Goal: Information Seeking & Learning: Learn about a topic

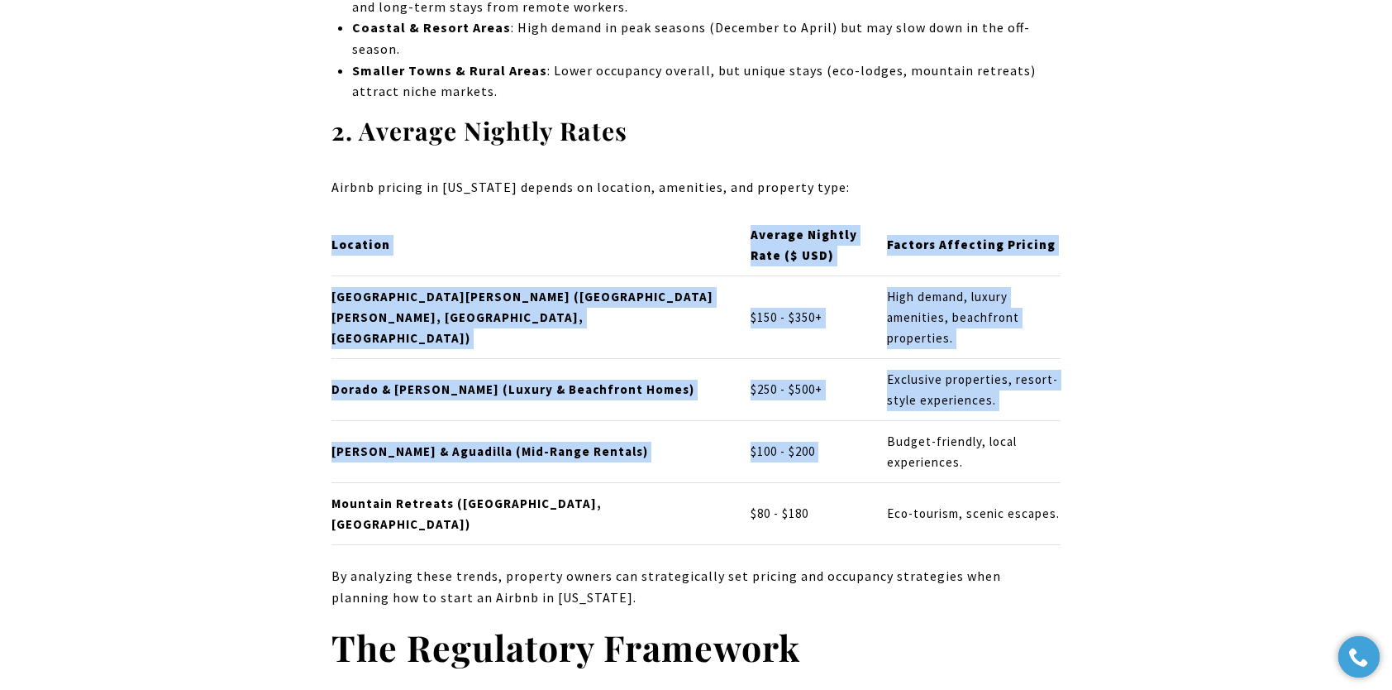
drag, startPoint x: 784, startPoint y: 359, endPoint x: 1100, endPoint y: 374, distance: 316.2
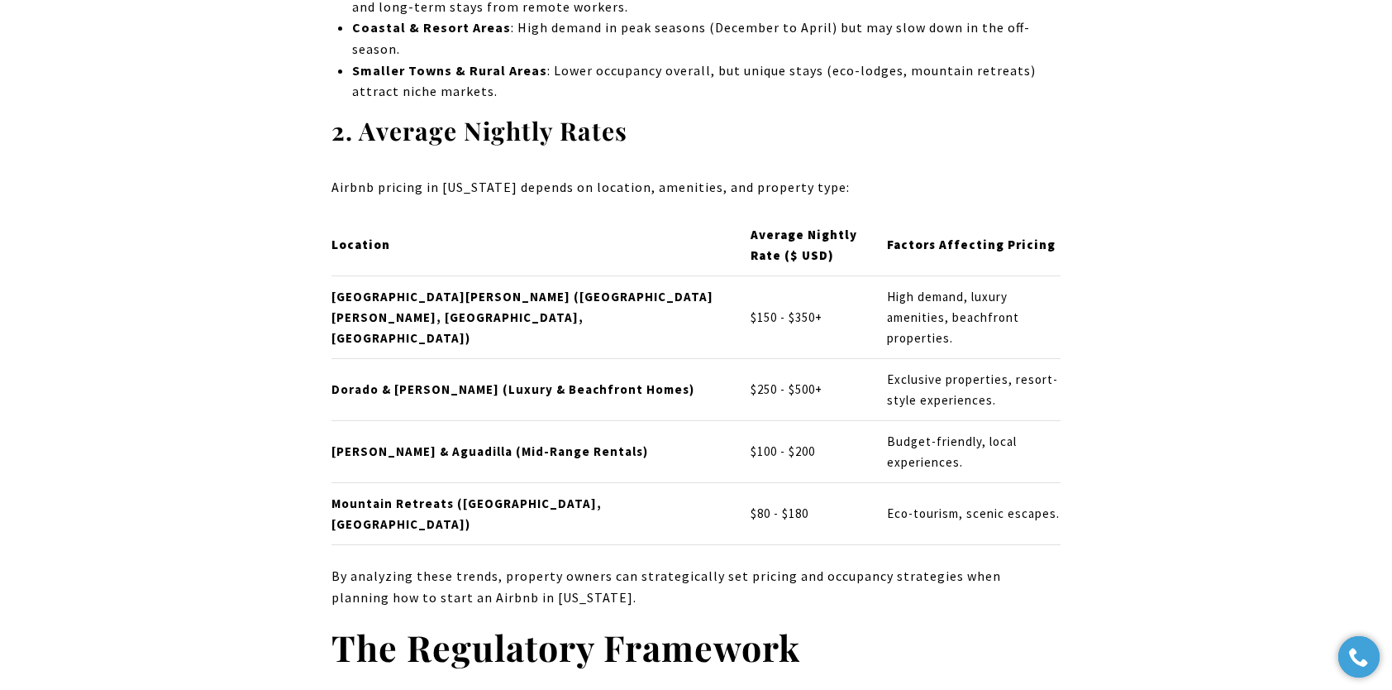
drag, startPoint x: 1100, startPoint y: 374, endPoint x: 1174, endPoint y: 493, distance: 140.4
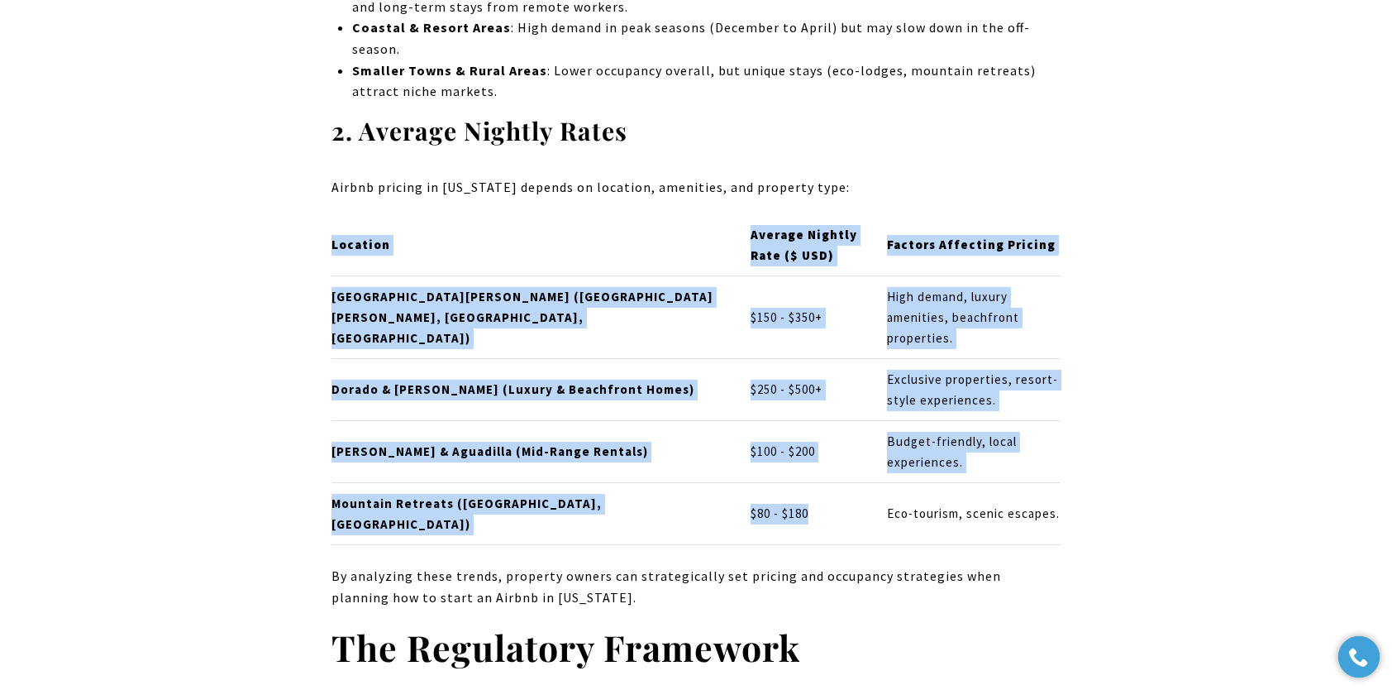
drag, startPoint x: 327, startPoint y: 396, endPoint x: 722, endPoint y: 413, distance: 394.7
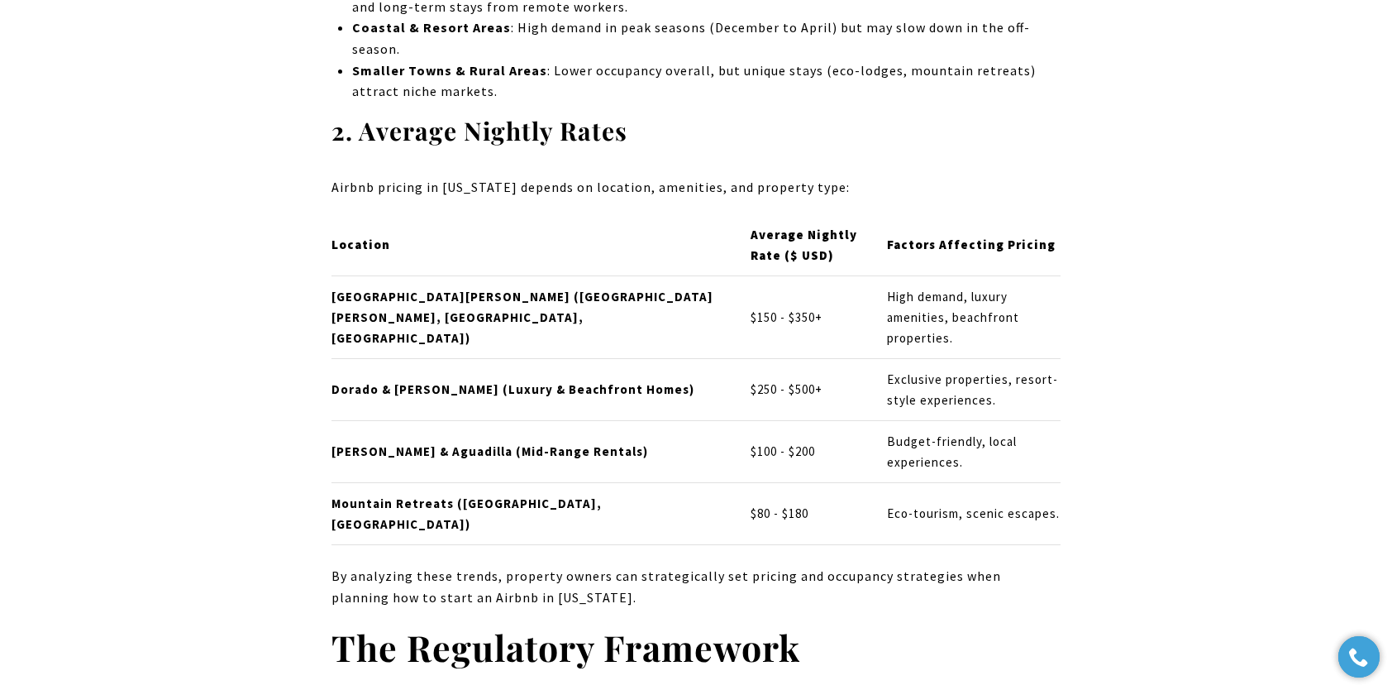
drag, startPoint x: 722, startPoint y: 413, endPoint x: 1075, endPoint y: 481, distance: 359.7
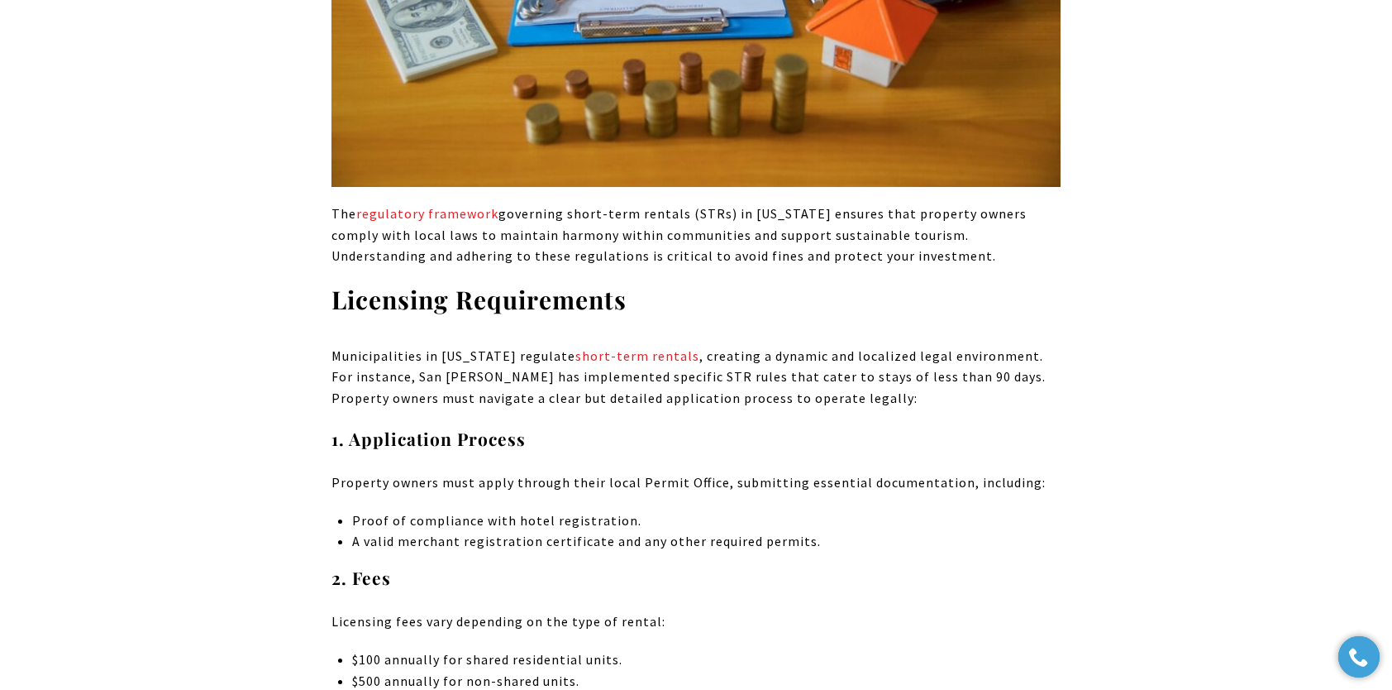
scroll to position [5043, 0]
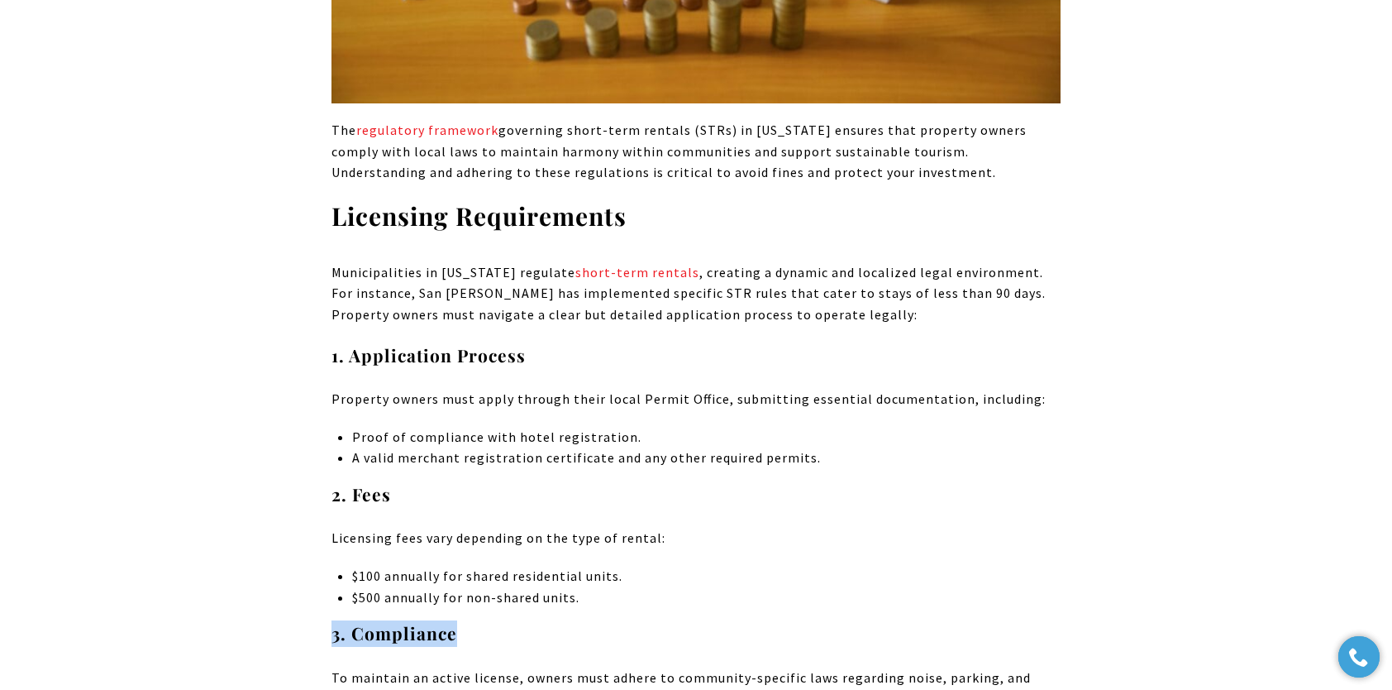
drag, startPoint x: 592, startPoint y: 472, endPoint x: 565, endPoint y: 485, distance: 30.0
drag, startPoint x: 566, startPoint y: 485, endPoint x: 730, endPoint y: 488, distance: 164.6
click at [629, 667] on p "To maintain an active license, owners must adhere to community-specific laws re…" at bounding box center [696, 699] width 729 height 64
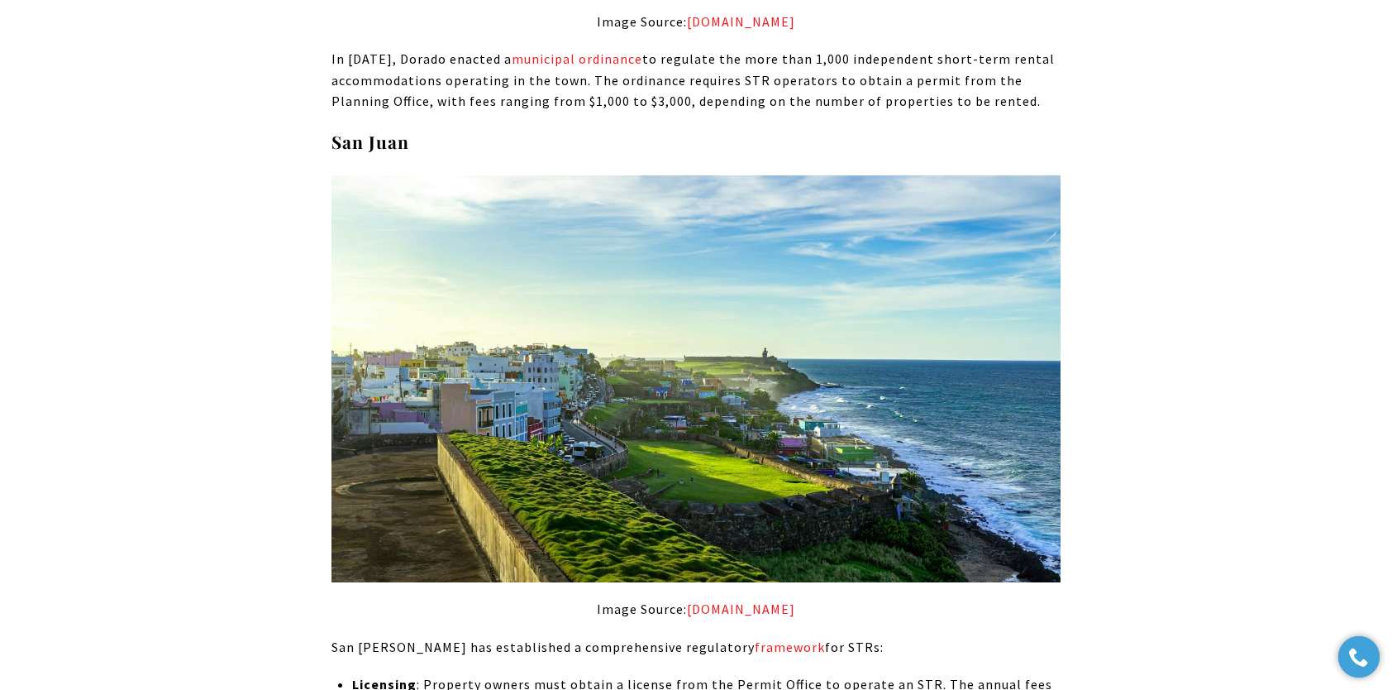
scroll to position [6945, 0]
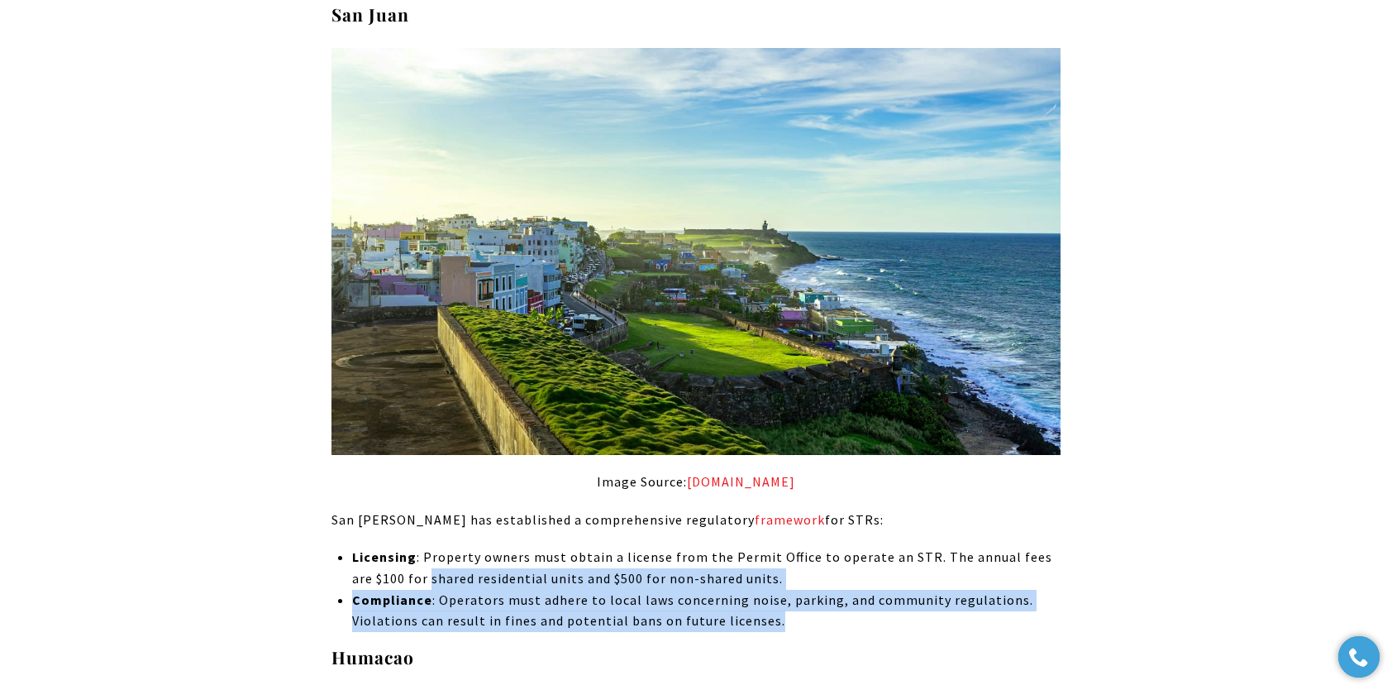
drag, startPoint x: 661, startPoint y: 437, endPoint x: 1100, endPoint y: 471, distance: 439.6
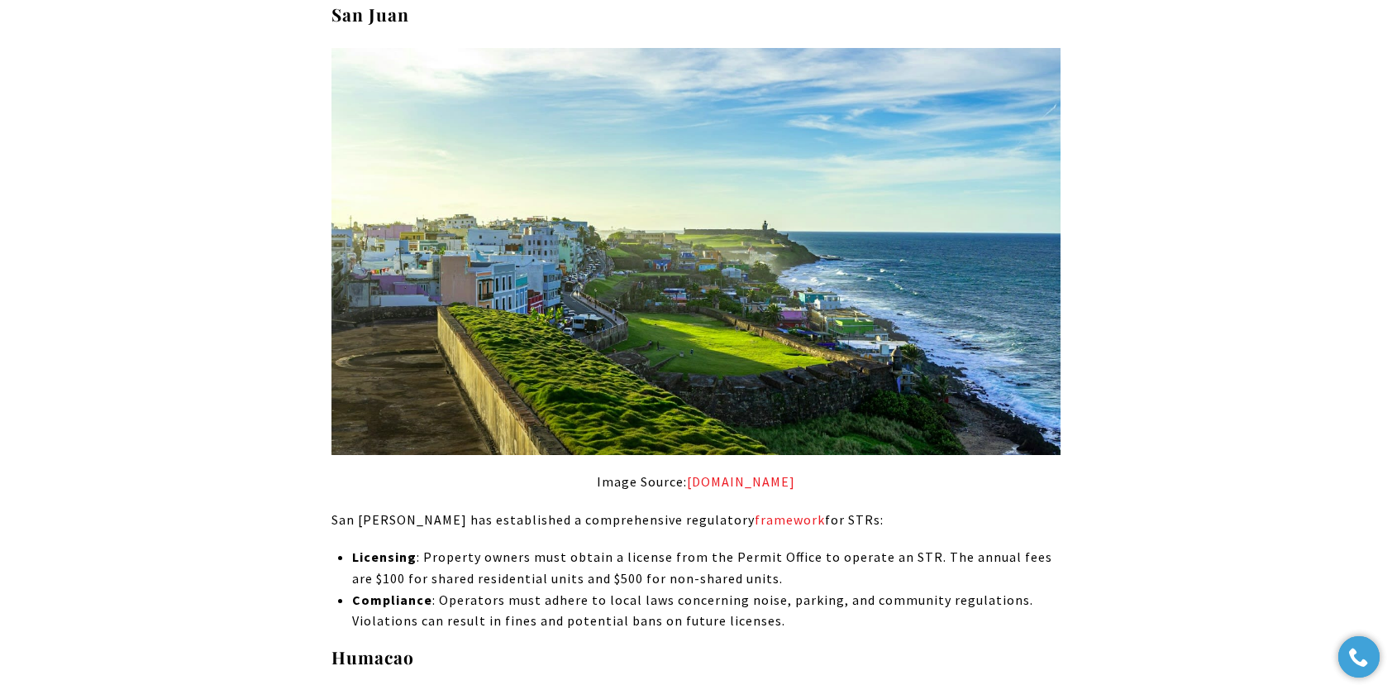
drag, startPoint x: 1100, startPoint y: 471, endPoint x: 862, endPoint y: 489, distance: 238.8
click at [922, 644] on h4 "Humacao" at bounding box center [696, 657] width 729 height 26
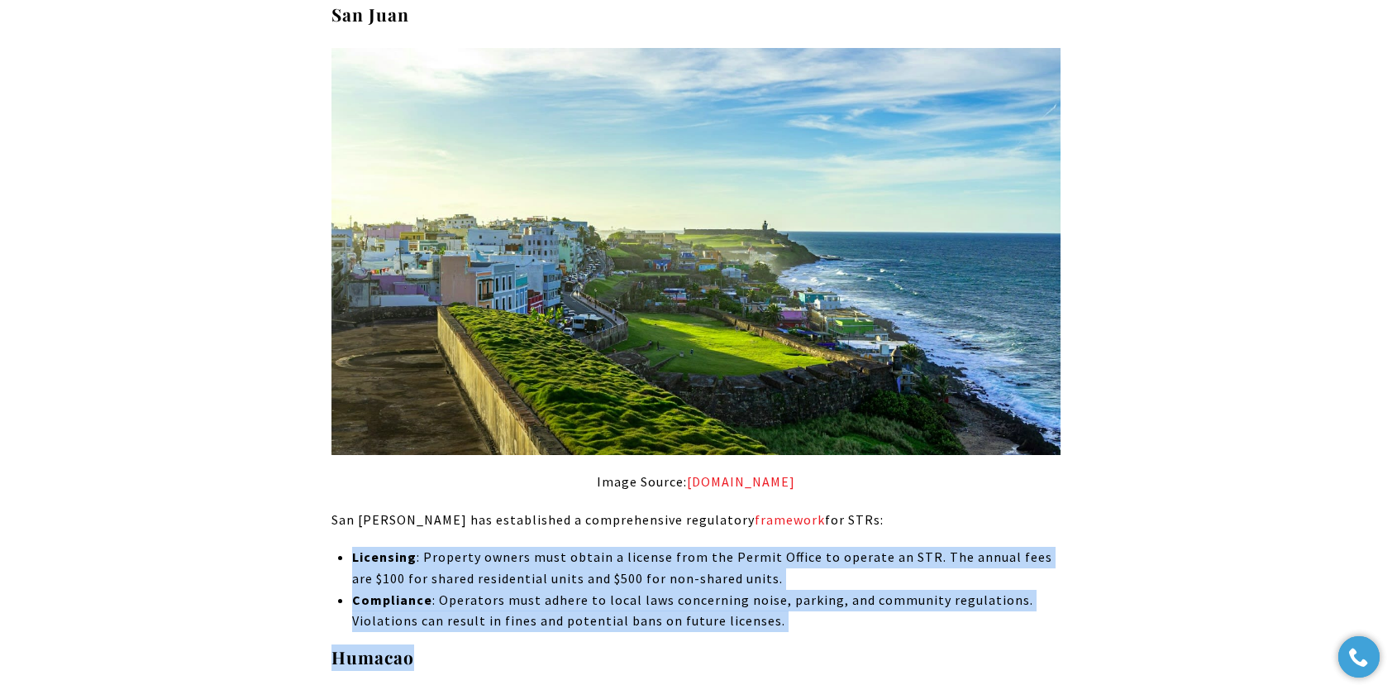
drag, startPoint x: 848, startPoint y: 484, endPoint x: 209, endPoint y: 413, distance: 643.0
click at [934, 590] on p "Compliance : Operators must adhere to local laws concerning noise, parking, and…" at bounding box center [706, 611] width 709 height 42
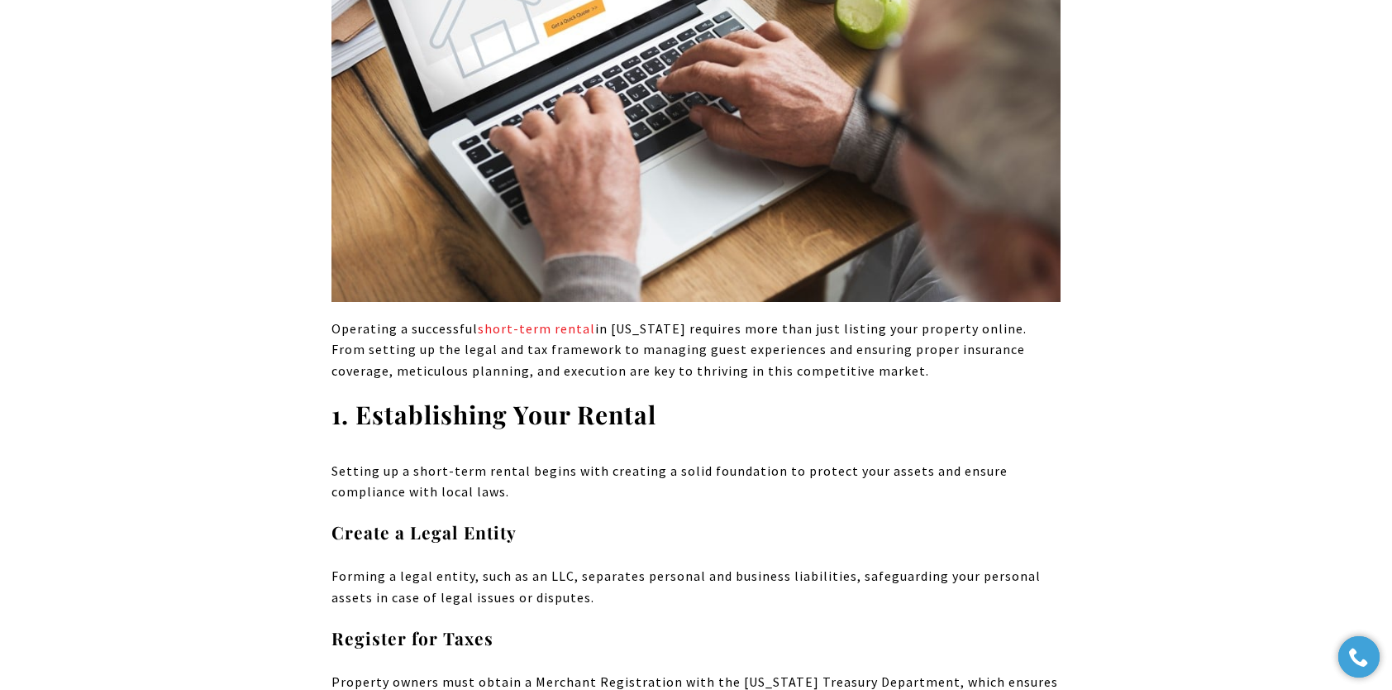
scroll to position [8599, 0]
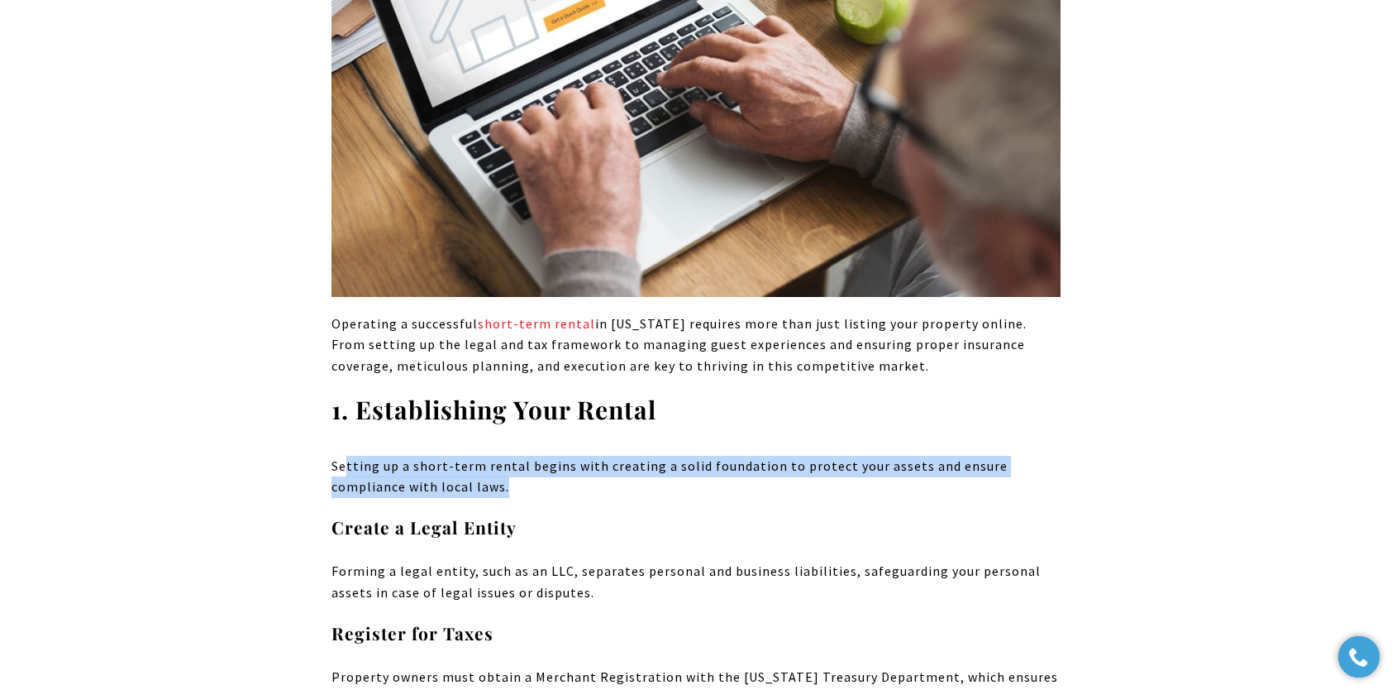
drag, startPoint x: 347, startPoint y: 322, endPoint x: 537, endPoint y: 359, distance: 192.8
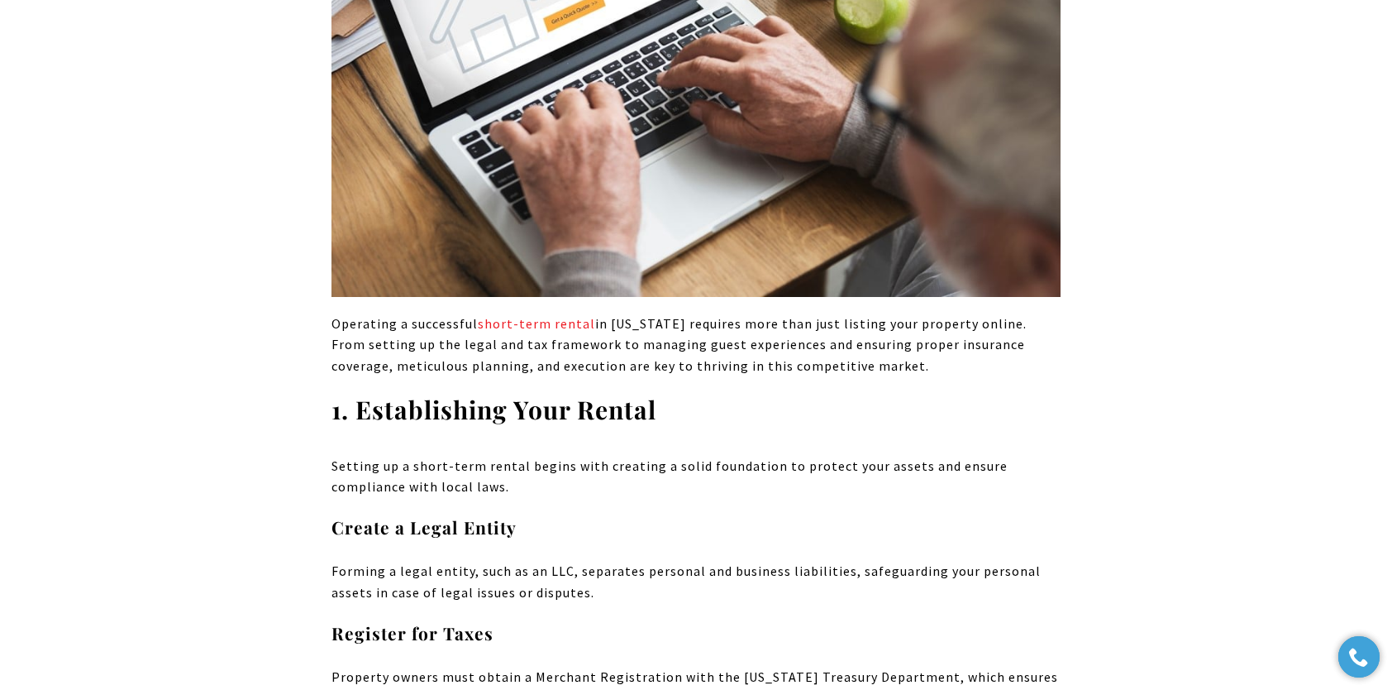
drag, startPoint x: 537, startPoint y: 359, endPoint x: 875, endPoint y: 445, distance: 348.9
click at [875, 561] on p "Forming a legal entity, such as an LLC, separates personal and business liabili…" at bounding box center [696, 582] width 729 height 42
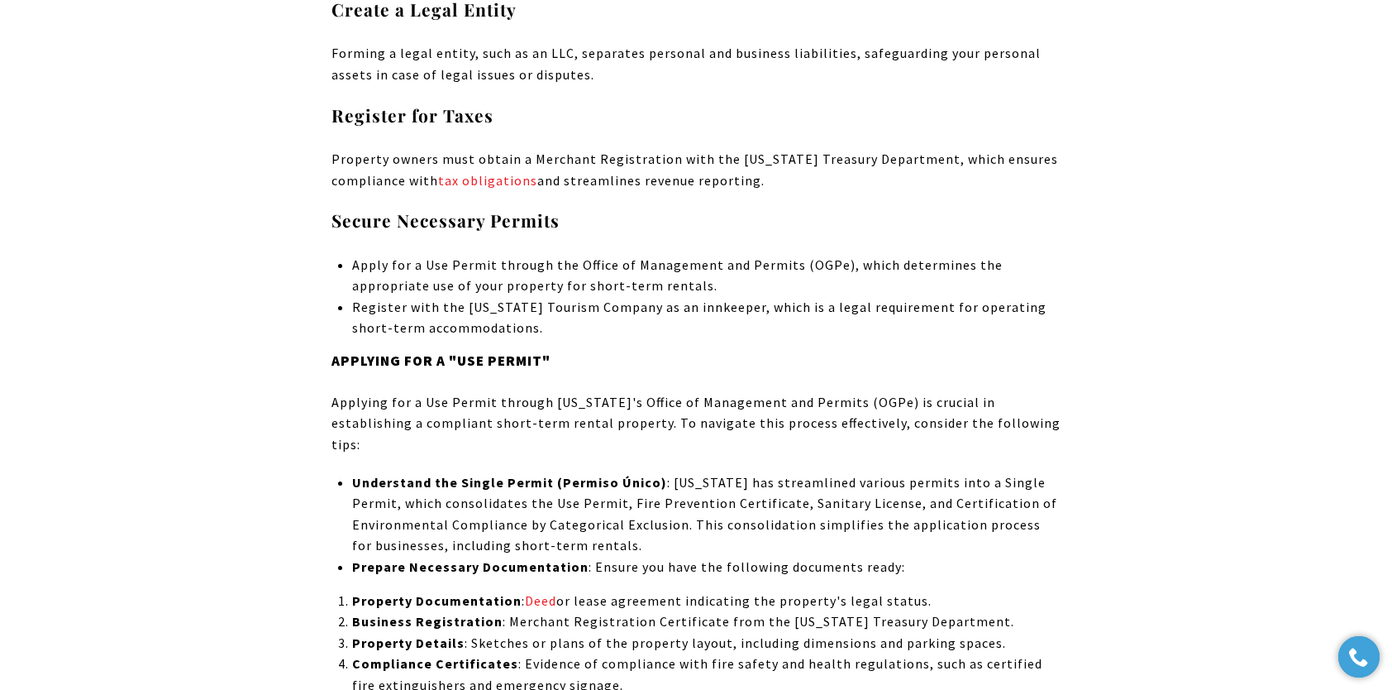
scroll to position [9426, 0]
